Goal: Check status: Check status

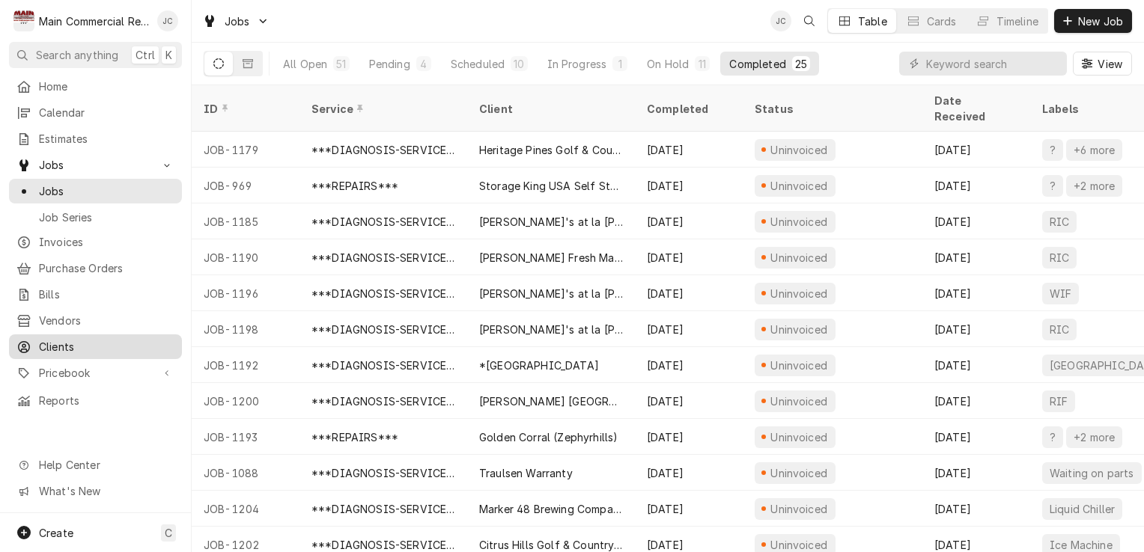
click at [55, 341] on span "Clients" at bounding box center [106, 347] width 135 height 16
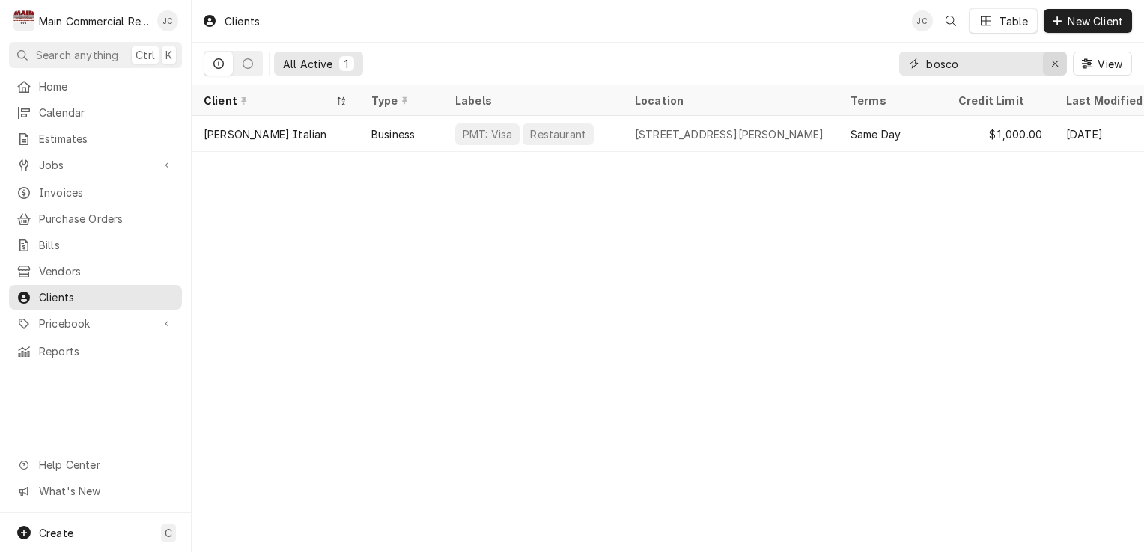
click at [1051, 67] on icon "Erase input" at bounding box center [1055, 63] width 8 height 10
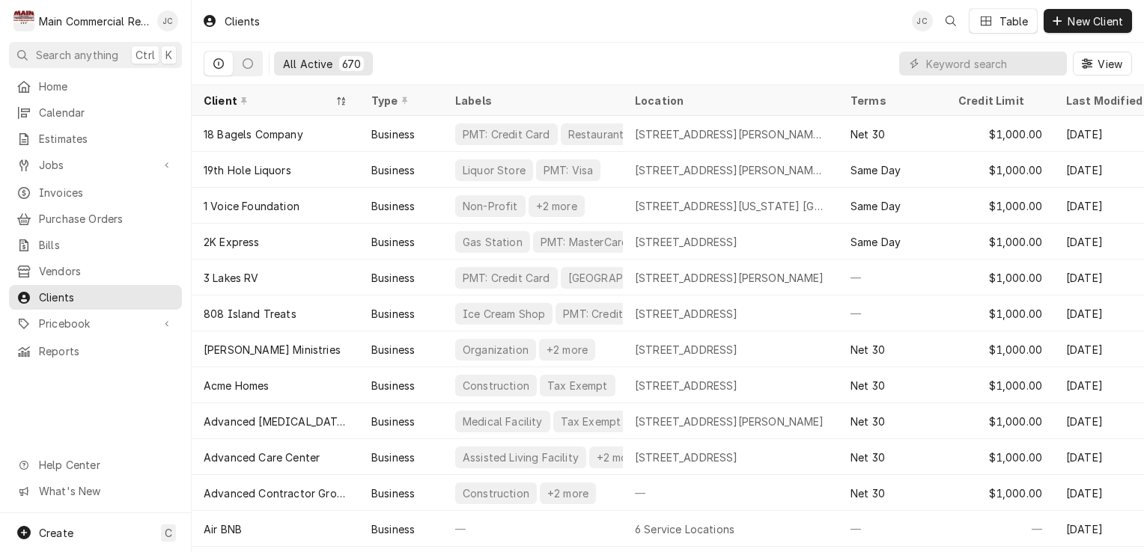
click at [920, 58] on div "Dynamic Content Wrapper" at bounding box center [913, 63] width 15 height 15
click at [977, 60] on input "Dynamic Content Wrapper" at bounding box center [992, 64] width 133 height 24
type input "d"
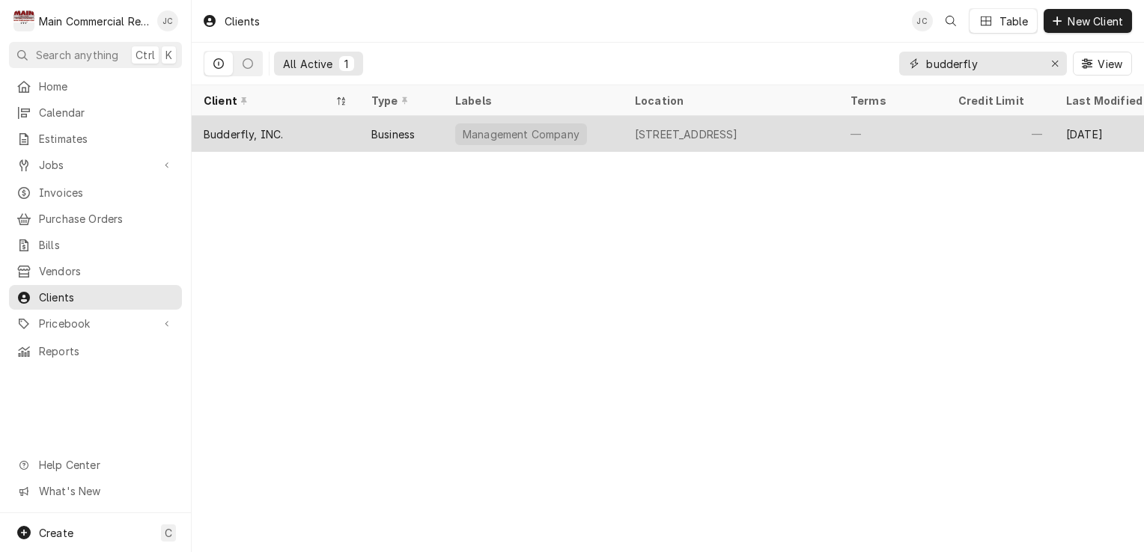
type input "budderfly"
click at [244, 132] on div "Budderfly, INC." at bounding box center [243, 134] width 79 height 16
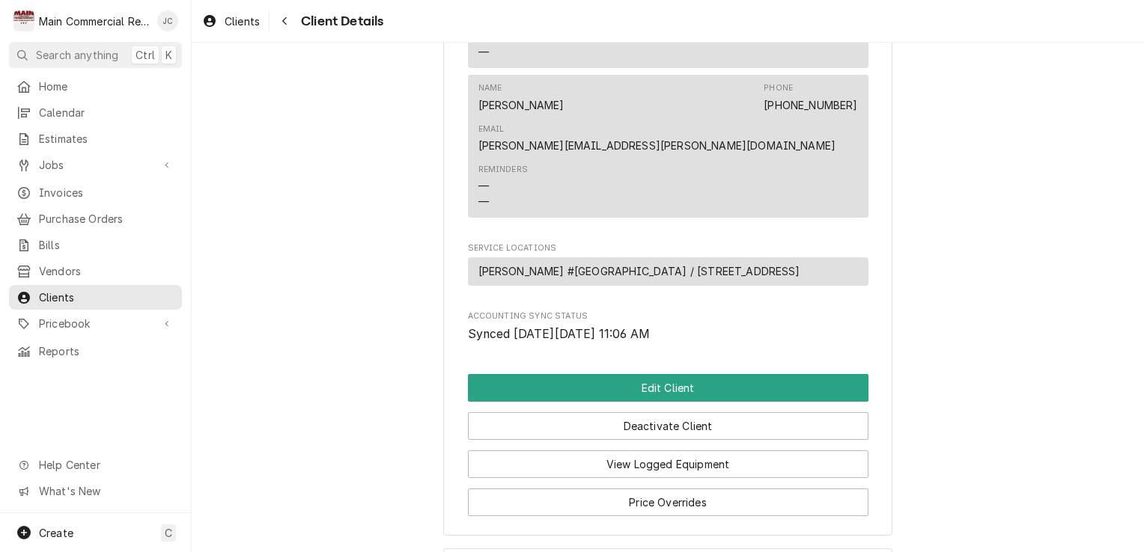
scroll to position [777, 0]
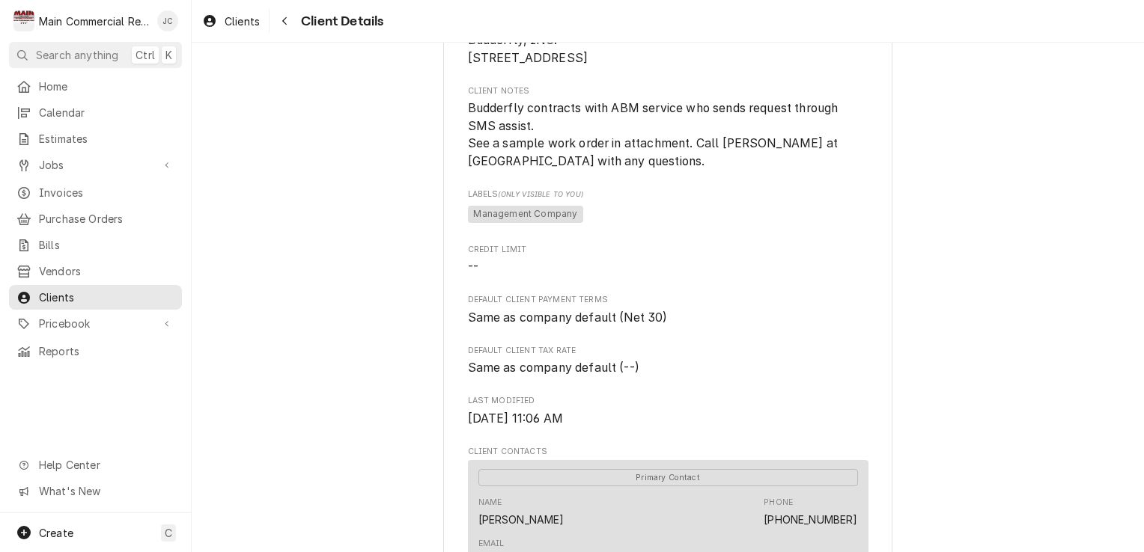
scroll to position [165, 0]
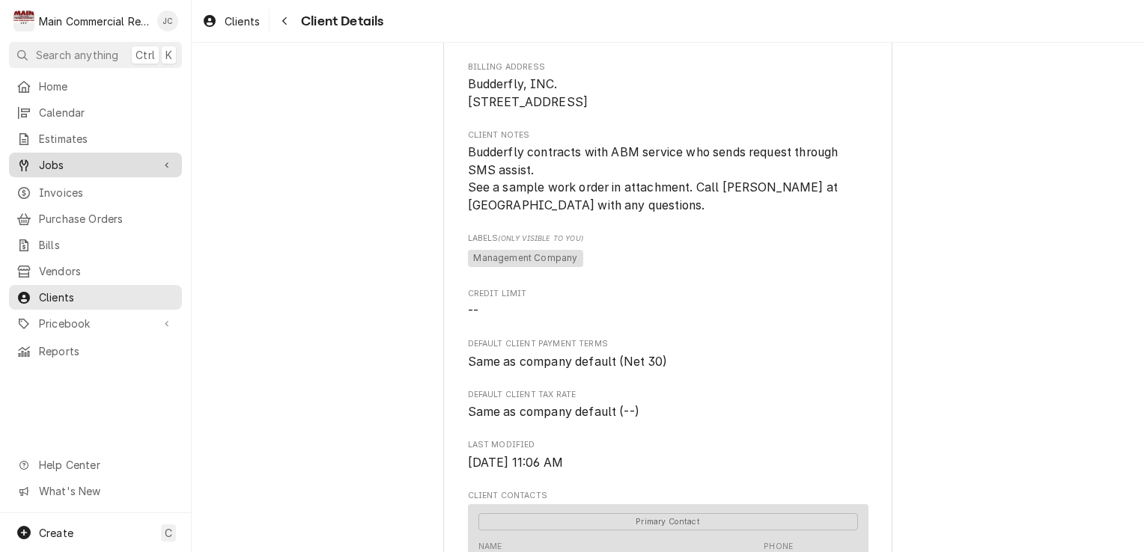
click at [58, 168] on div "Jobs" at bounding box center [95, 165] width 167 height 19
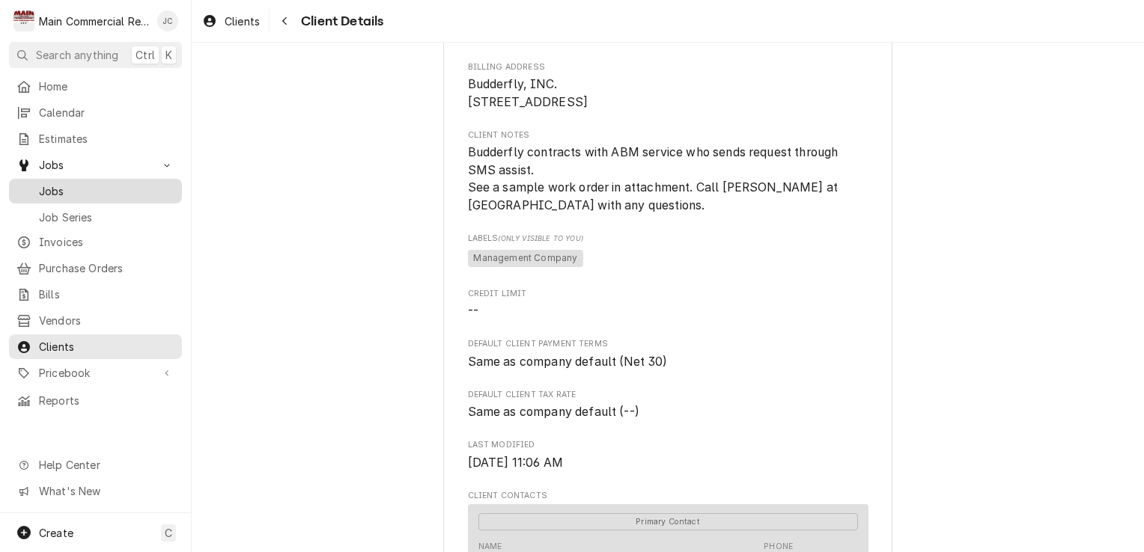
click at [55, 193] on div "Jobs" at bounding box center [95, 191] width 167 height 19
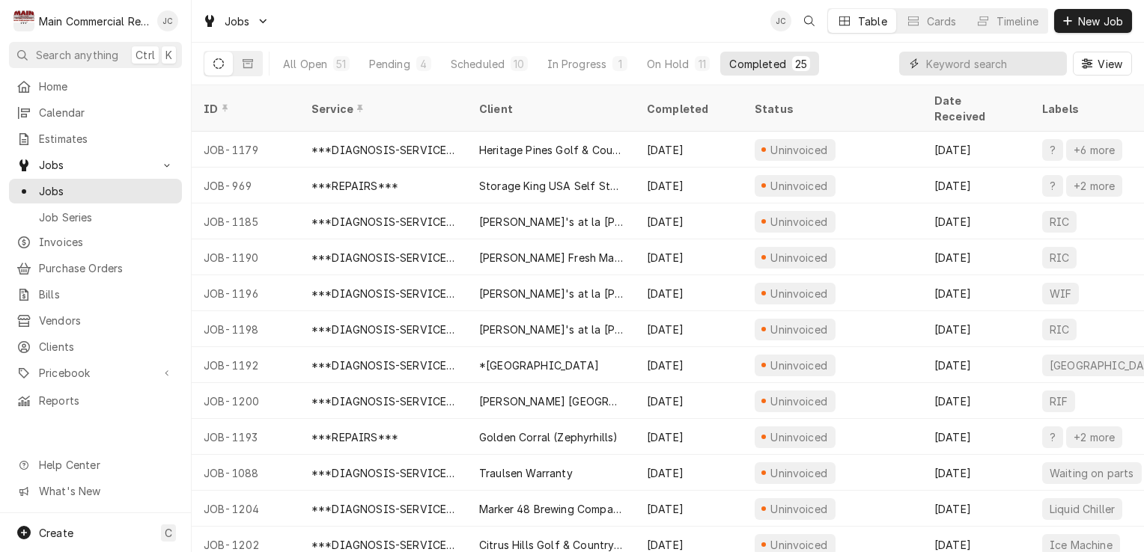
click at [964, 63] on input "Dynamic Content Wrapper" at bounding box center [992, 64] width 133 height 24
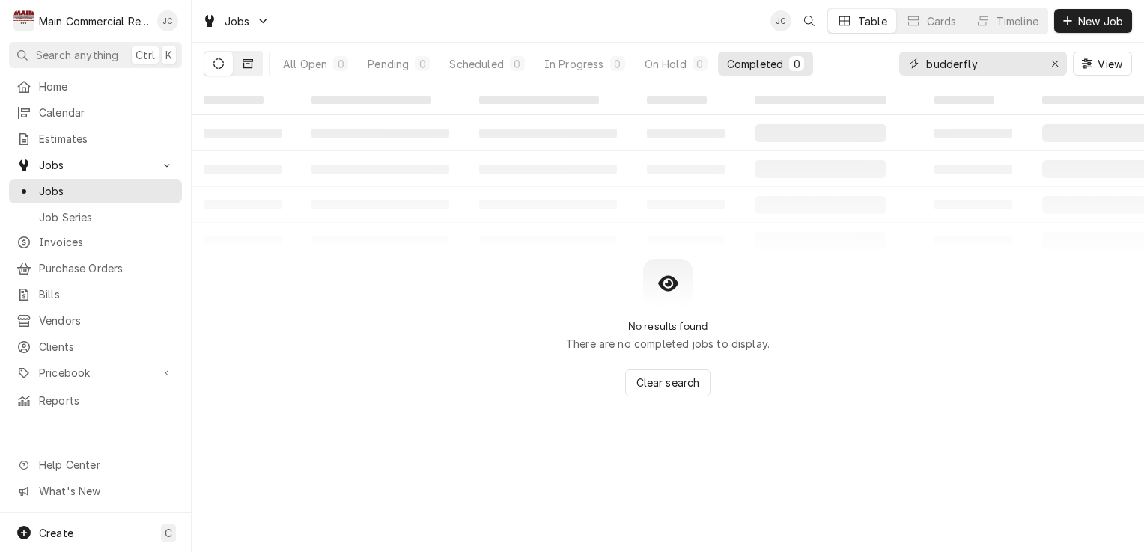
type input "budderfly"
click at [243, 54] on button "Dynamic Content Wrapper" at bounding box center [248, 64] width 28 height 24
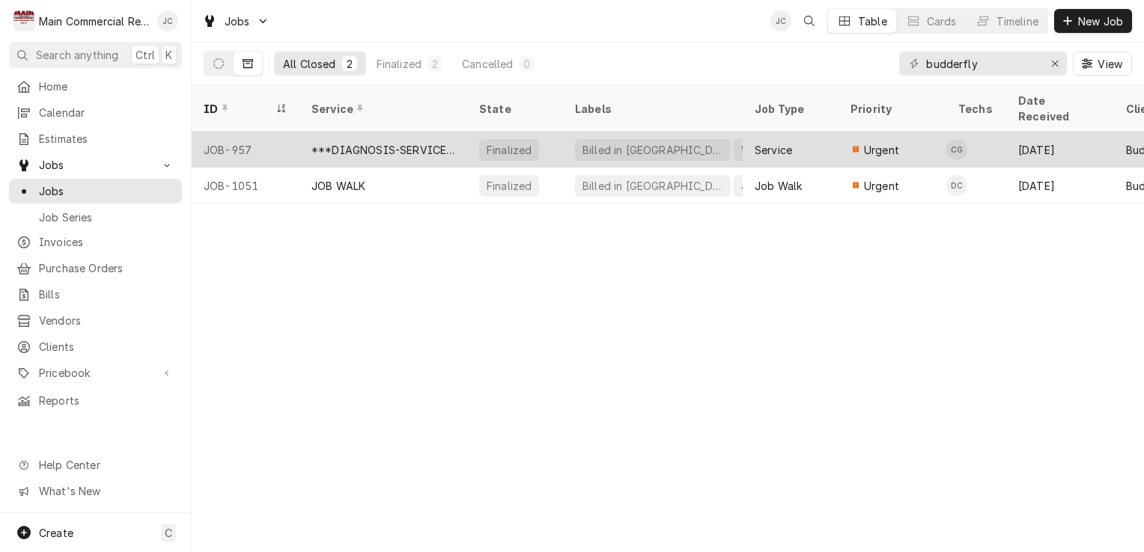
click at [403, 142] on div "***DIAGNOSIS-SERVICE CALL***" at bounding box center [383, 150] width 144 height 16
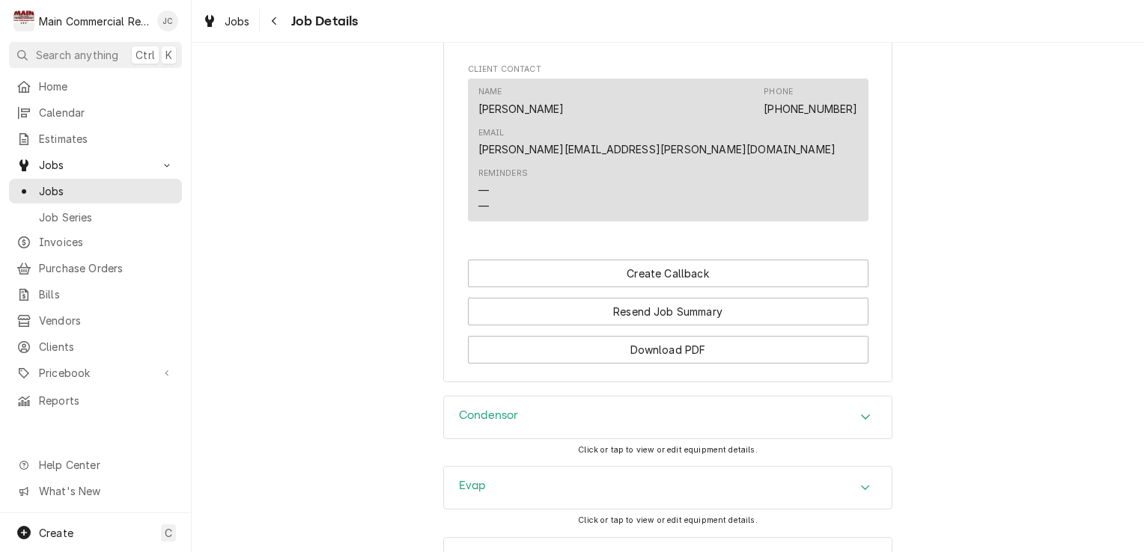
scroll to position [1878, 0]
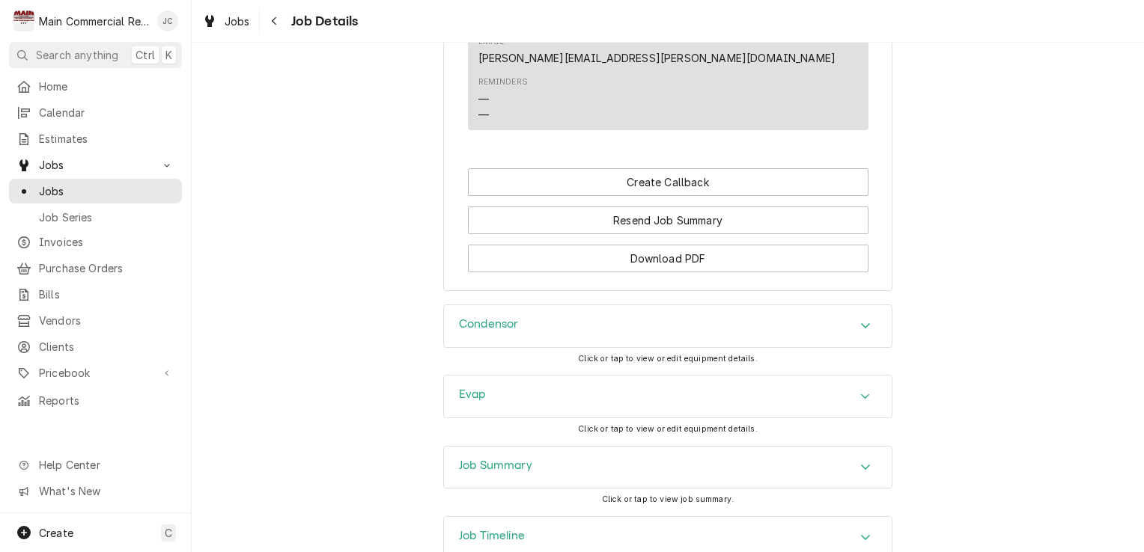
click at [844, 305] on div "Condensor" at bounding box center [668, 326] width 448 height 42
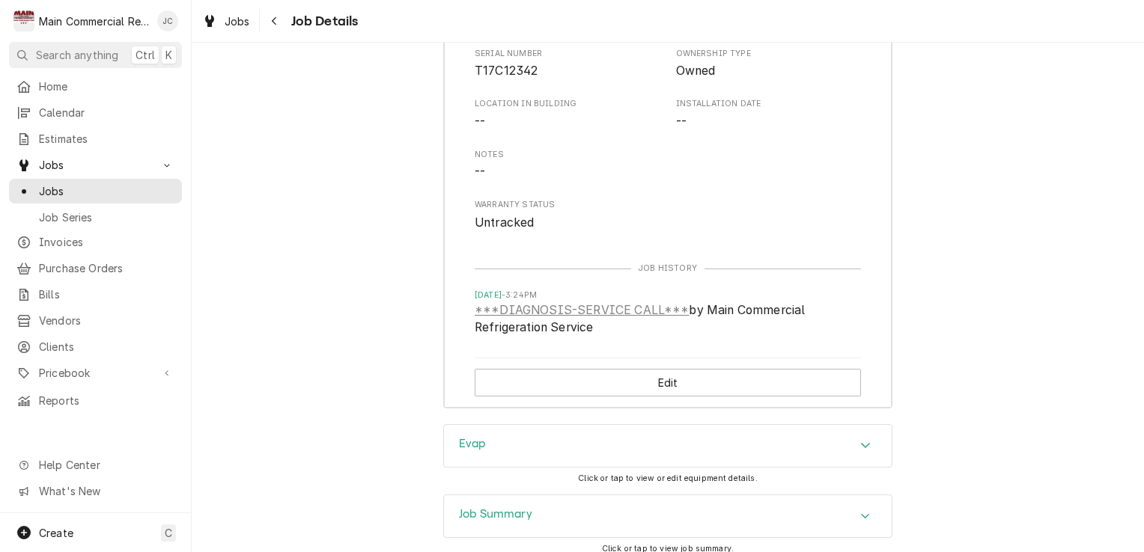
scroll to position [2343, 0]
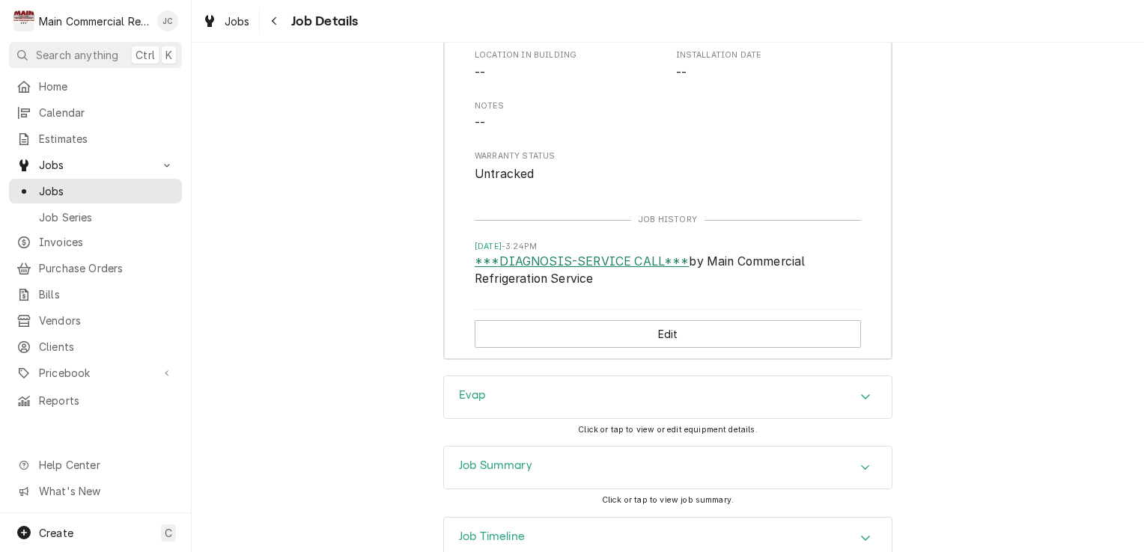
click at [583, 253] on link "***DIAGNOSIS-SERVICE CALL***" at bounding box center [582, 262] width 214 height 18
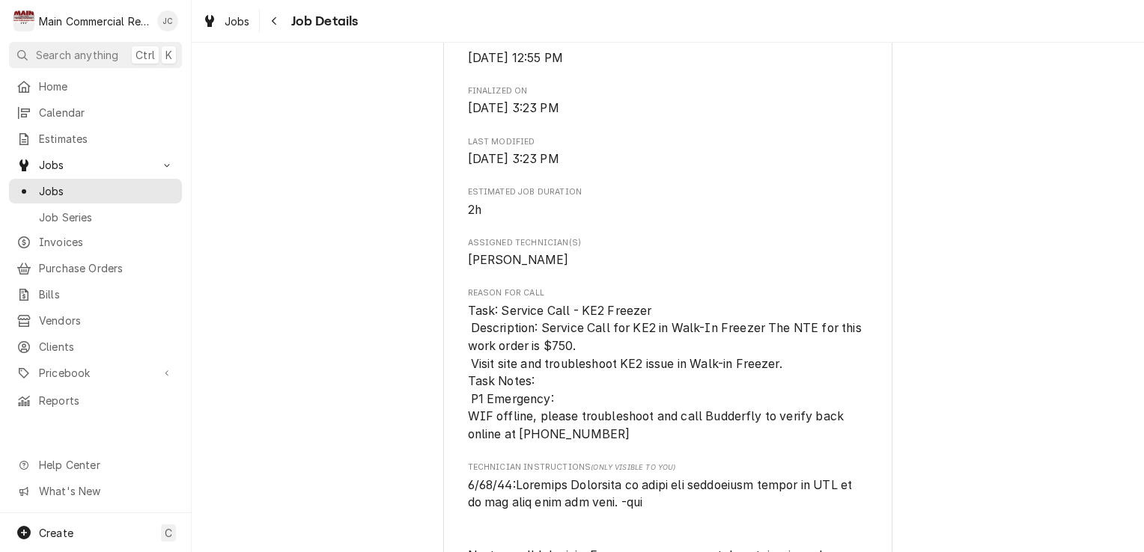
scroll to position [0, 0]
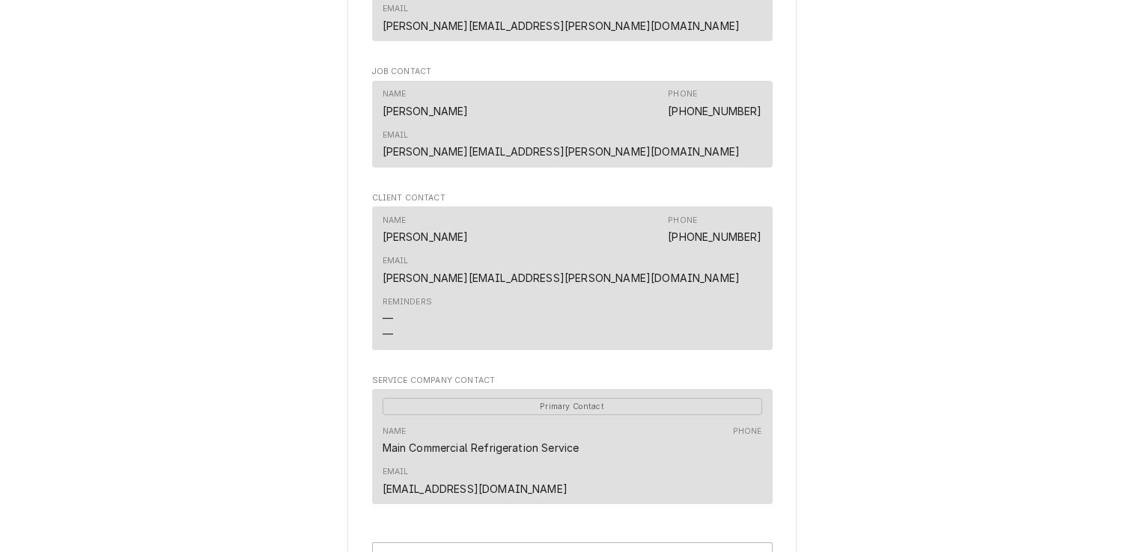
scroll to position [1683, 0]
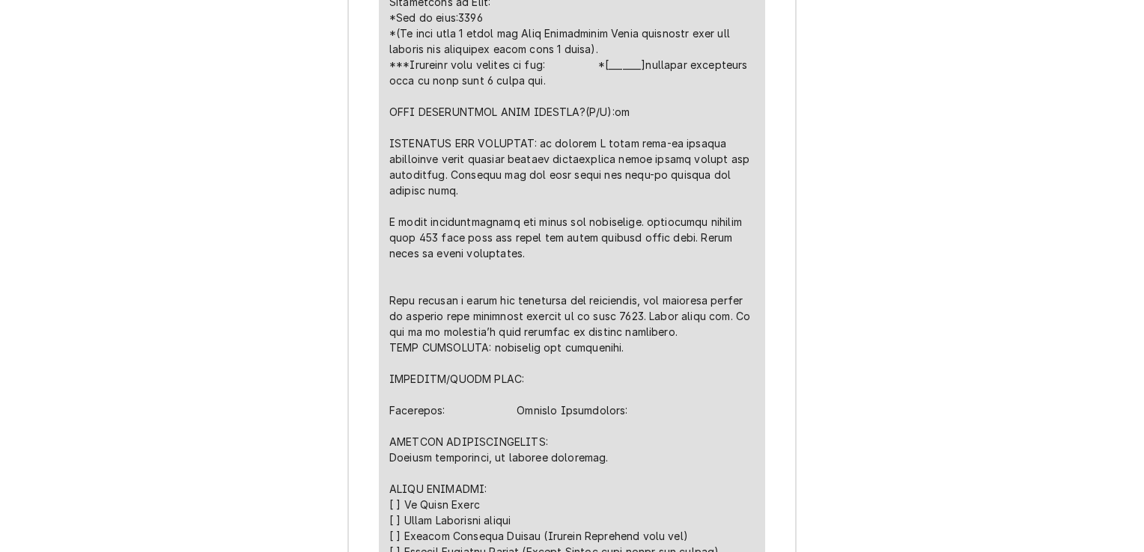
scroll to position [2694, 0]
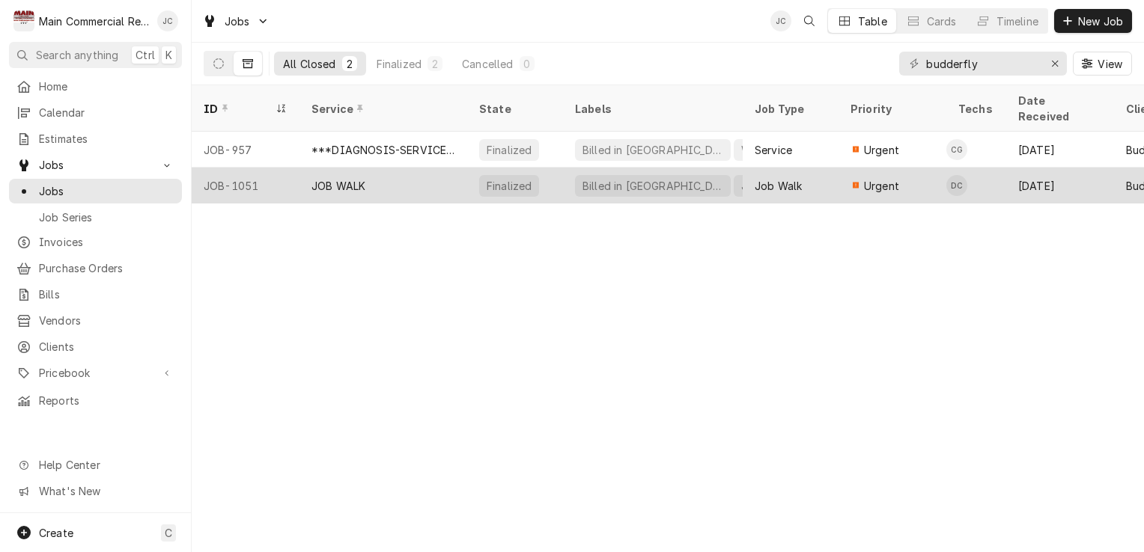
click at [516, 178] on div "Finalized" at bounding box center [509, 186] width 48 height 16
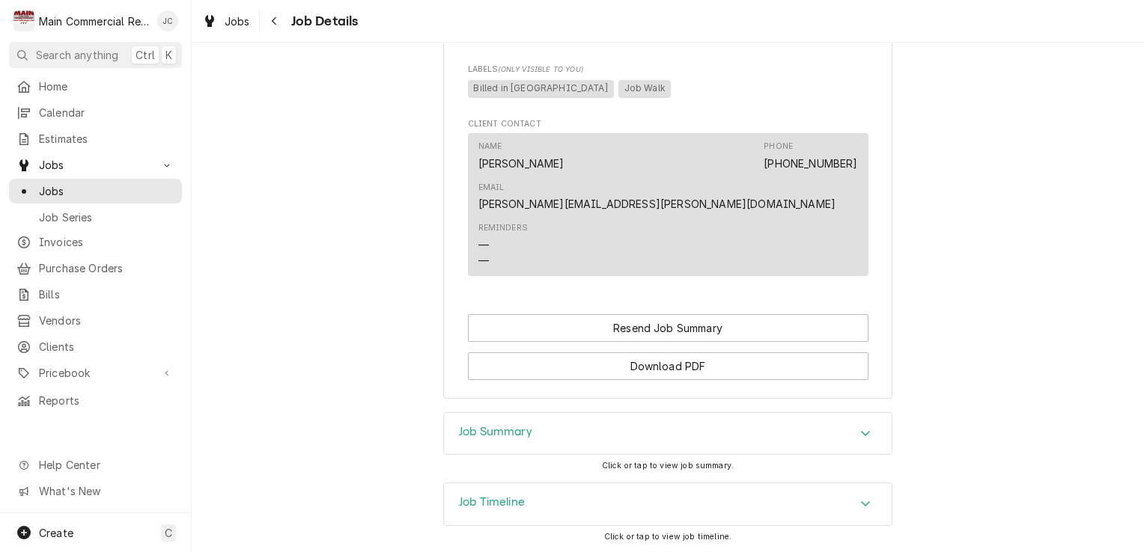
scroll to position [1015, 0]
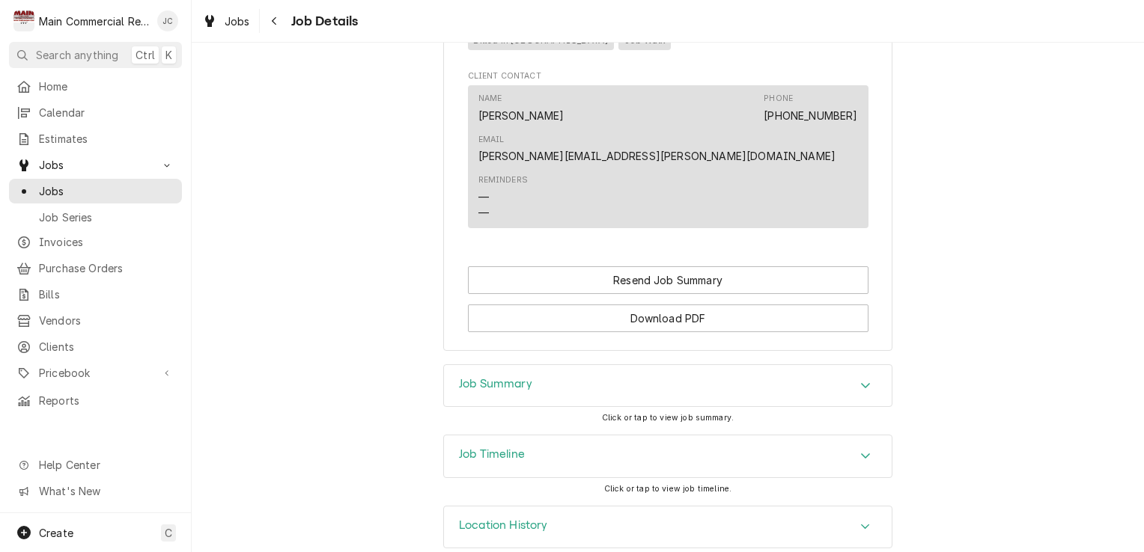
click at [834, 519] on div "Location History" at bounding box center [668, 528] width 448 height 42
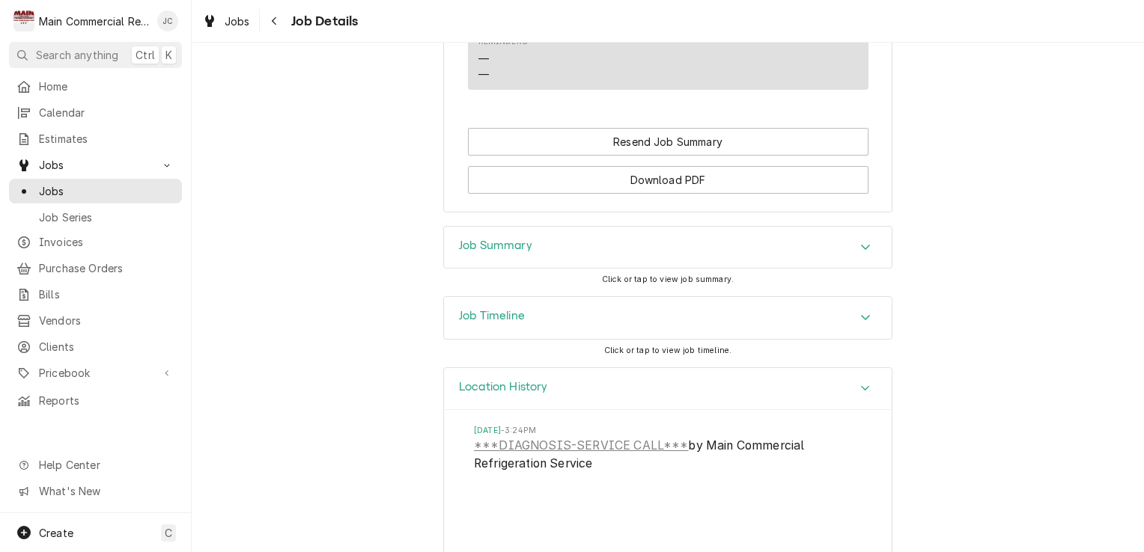
click at [816, 299] on div "Job Timeline" at bounding box center [668, 318] width 448 height 42
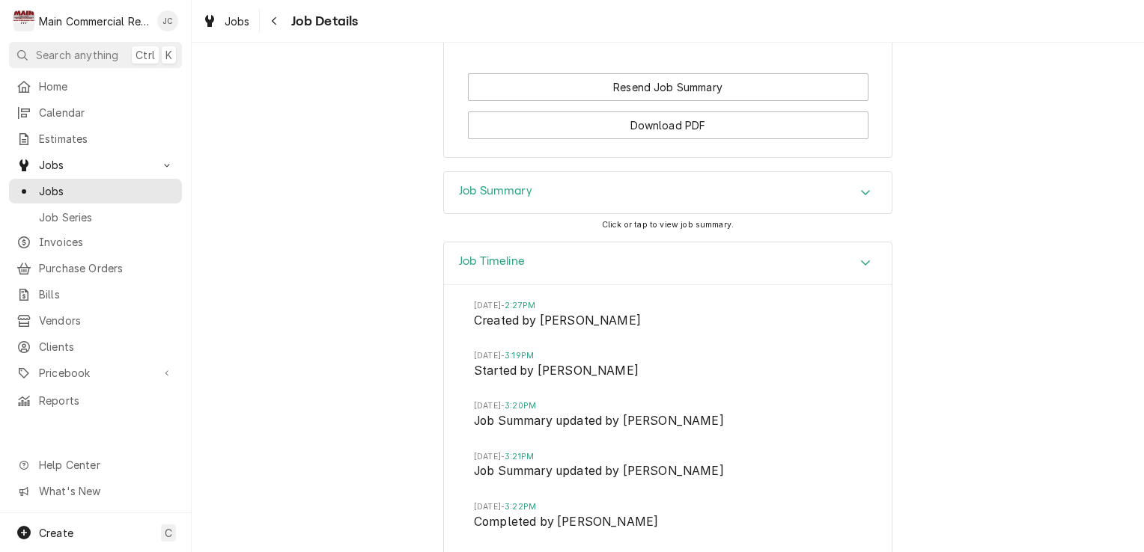
scroll to position [1195, 0]
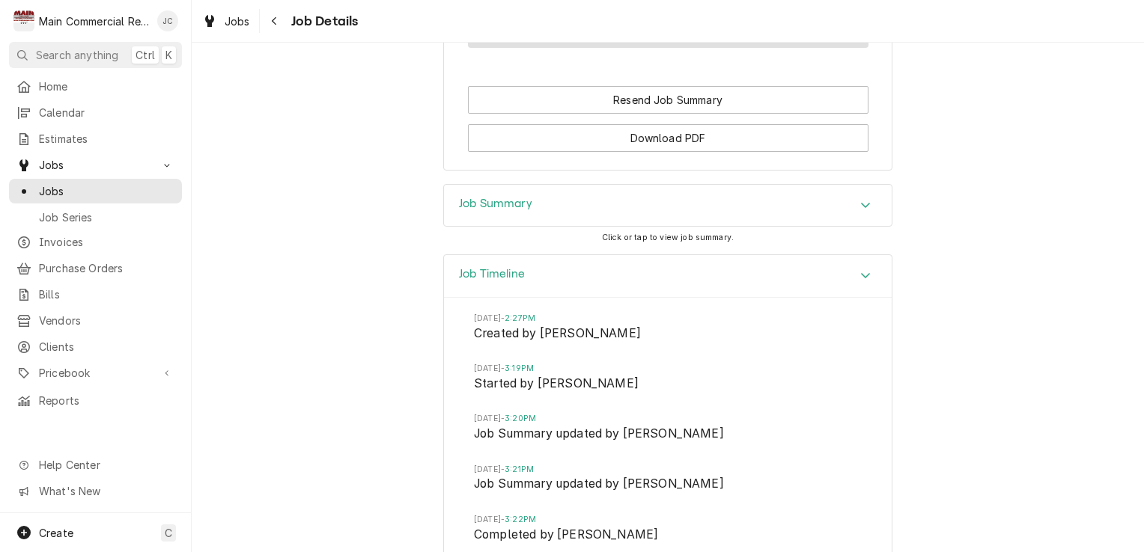
click at [798, 185] on div "Job Summary" at bounding box center [668, 206] width 448 height 42
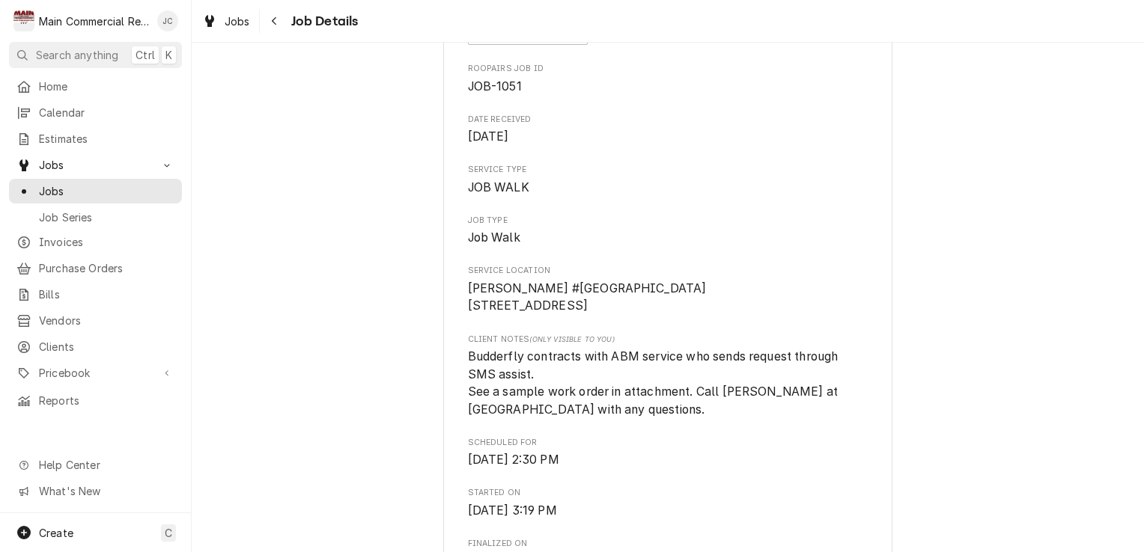
scroll to position [0, 0]
